Goal: Task Accomplishment & Management: Manage account settings

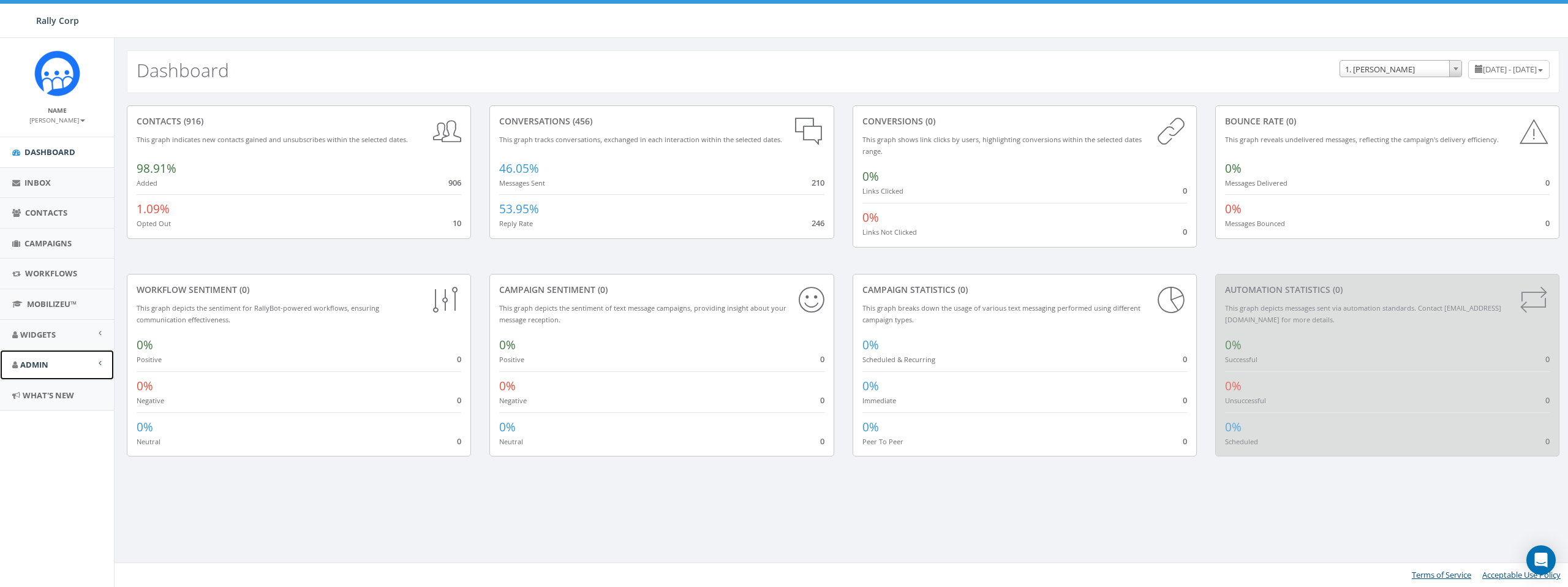
click at [57, 363] on link "Admin" at bounding box center [57, 365] width 114 height 30
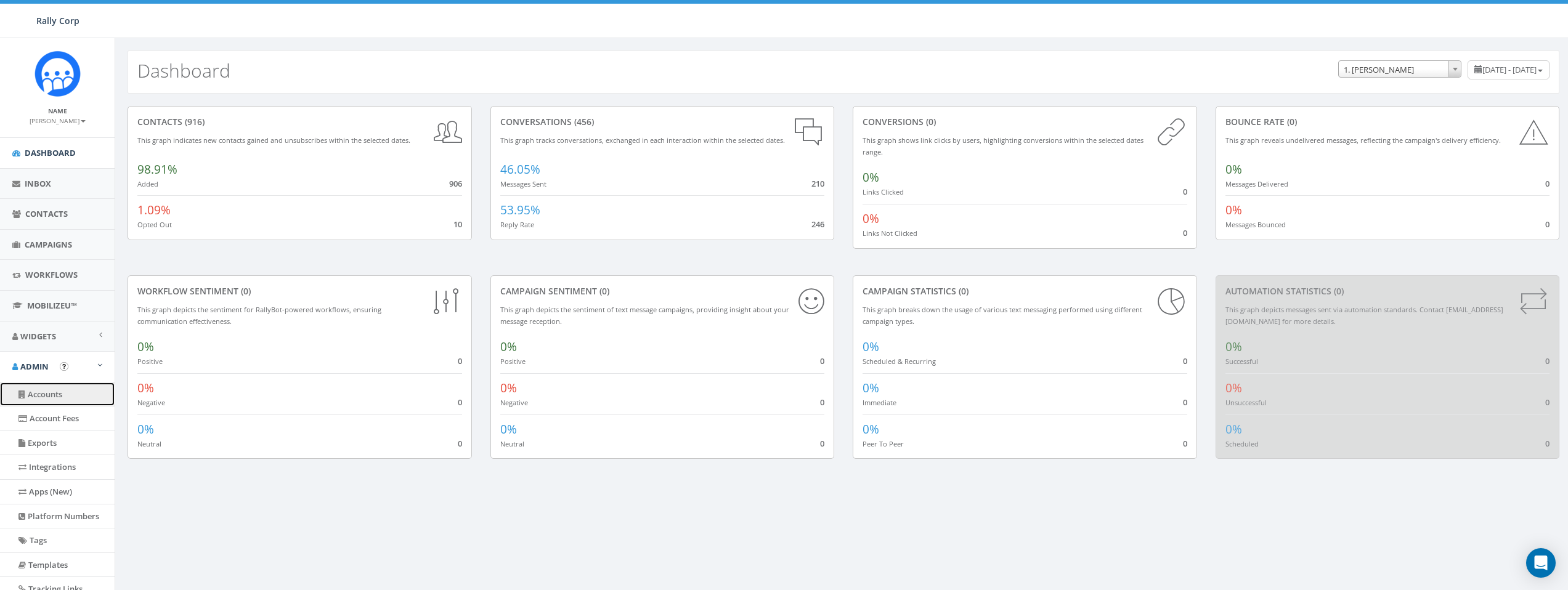
click at [57, 395] on link "Accounts" at bounding box center [57, 394] width 115 height 24
